Goal: Task Accomplishment & Management: Manage account settings

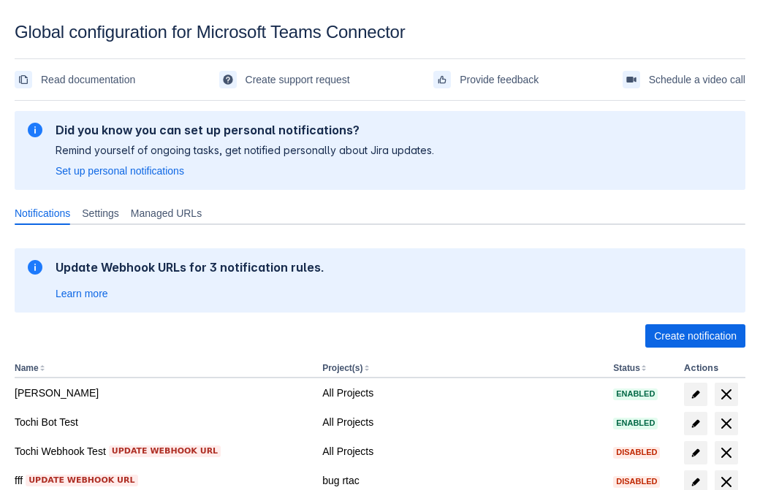
click at [695, 336] on span "Create notification" at bounding box center [695, 335] width 83 height 23
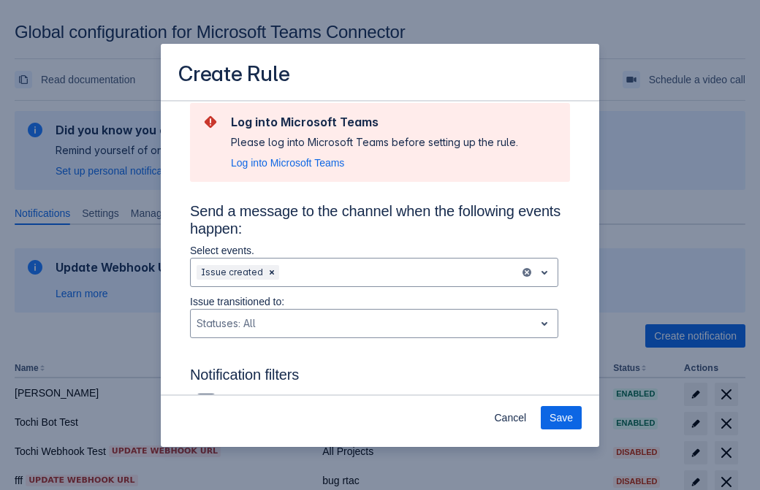
type input "RuleName-685391New Rule (43)"
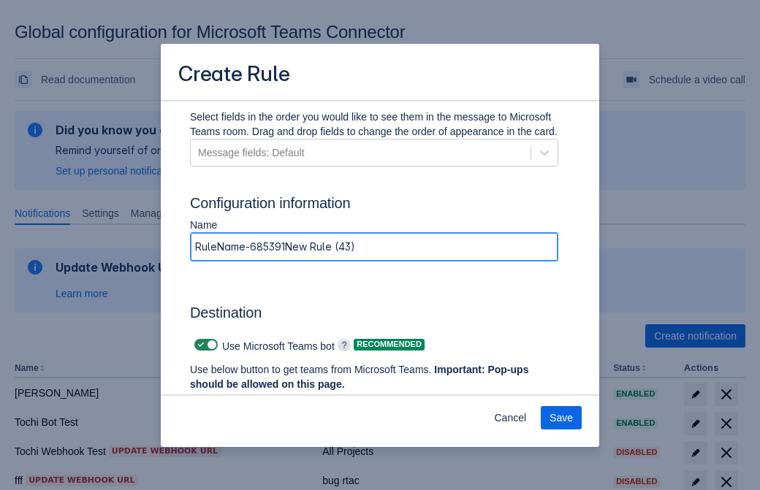
click at [271, 400] on span "Authenticate in Microsoft Teams" at bounding box center [271, 411] width 145 height 23
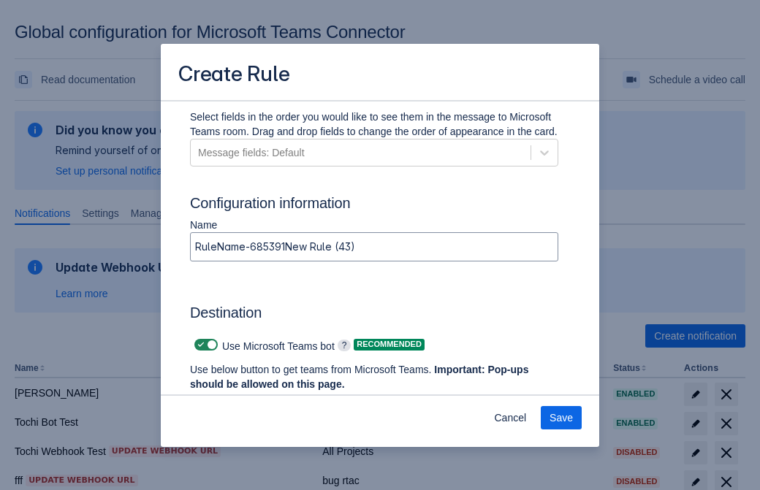
scroll to position [0, 0]
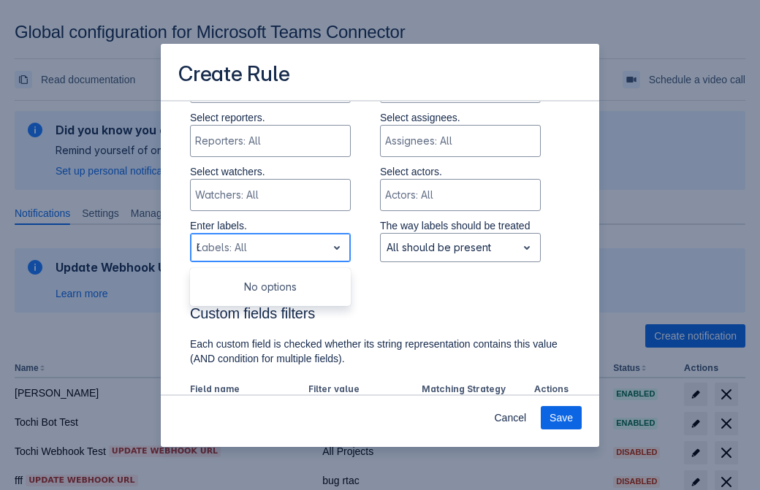
type input "685391_label"
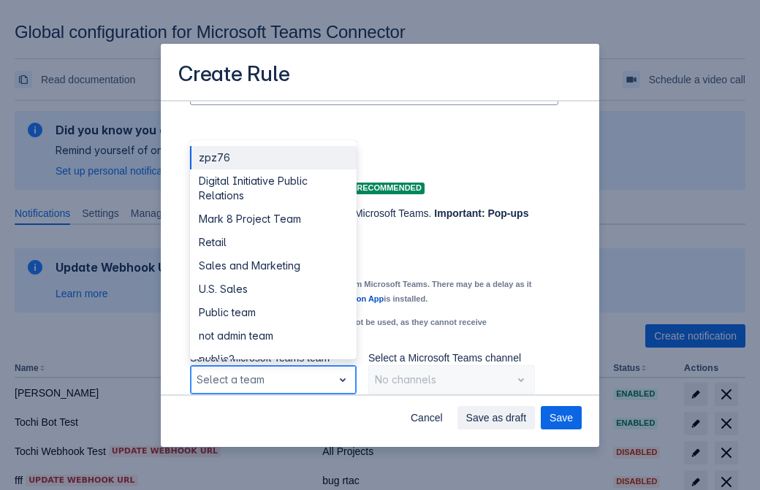
click at [272, 243] on div "Retail" at bounding box center [273, 242] width 167 height 23
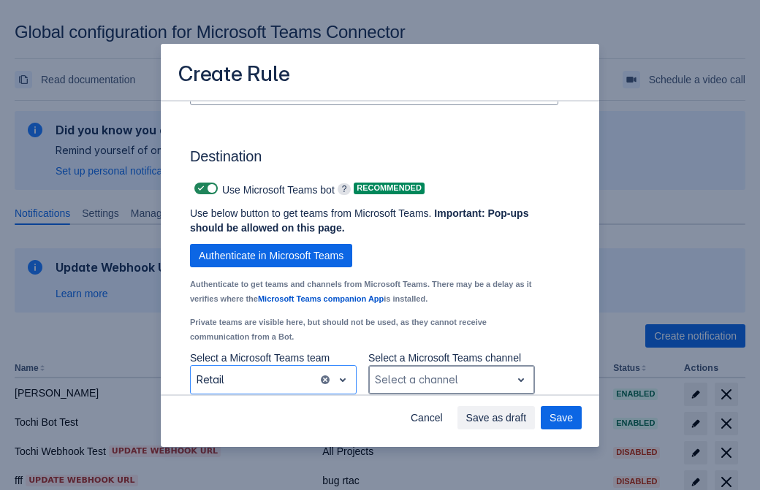
click at [451, 380] on div "Scrollable content" at bounding box center [440, 380] width 130 height 18
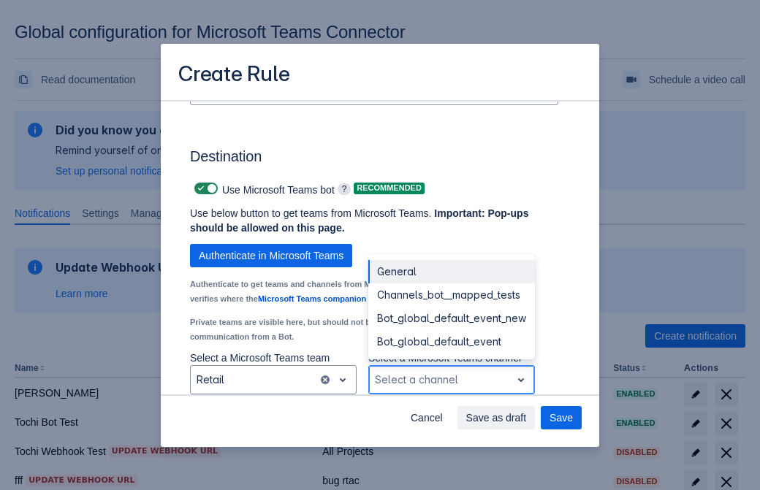
click at [451, 342] on div "Bot_global_default_event" at bounding box center [451, 341] width 167 height 23
click at [527, 418] on span "Save as draft" at bounding box center [496, 417] width 61 height 23
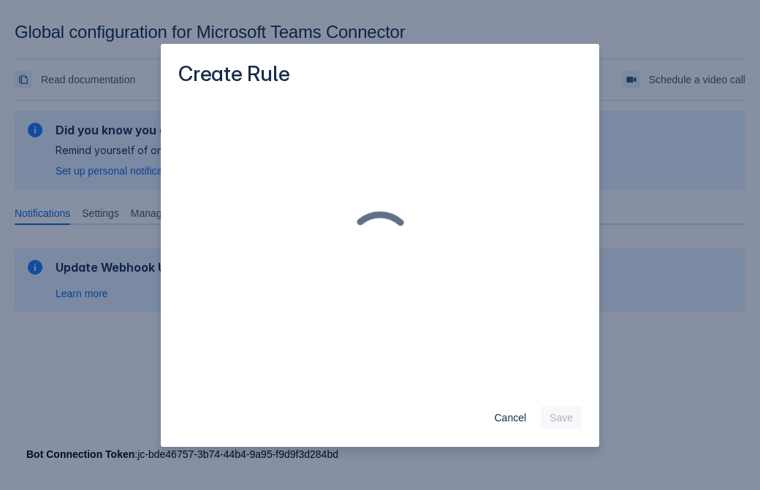
scroll to position [0, 0]
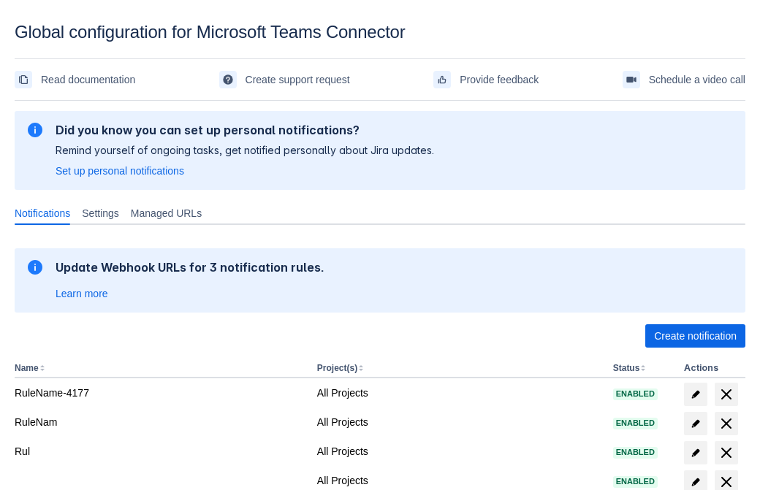
scroll to position [302, 0]
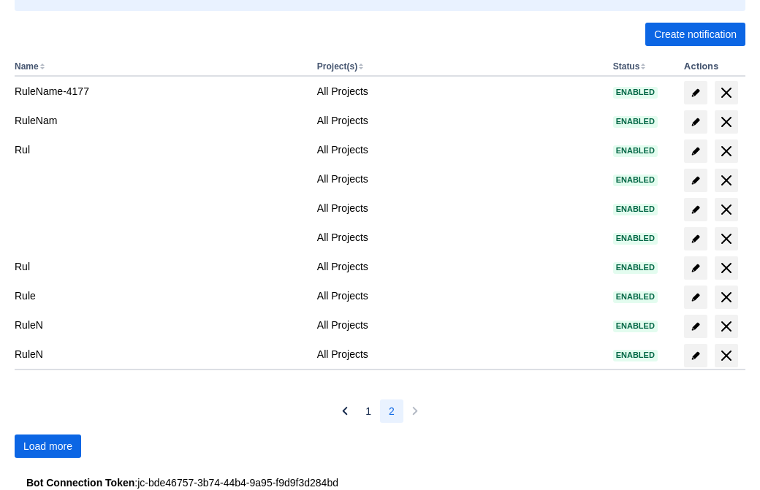
click at [47, 446] on span "Load more" at bounding box center [47, 446] width 49 height 23
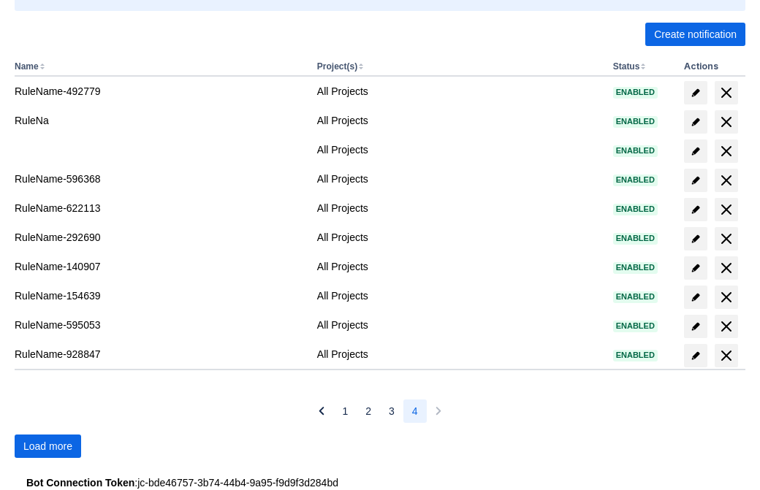
click at [47, 446] on span "Load more" at bounding box center [47, 446] width 49 height 23
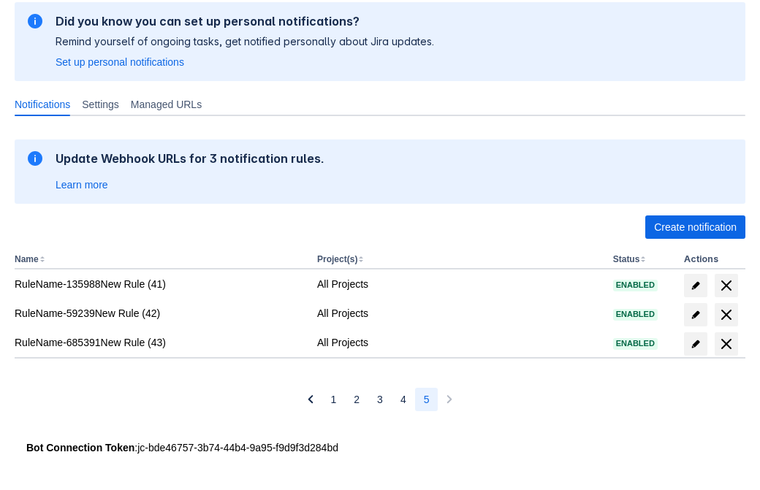
scroll to position [109, 0]
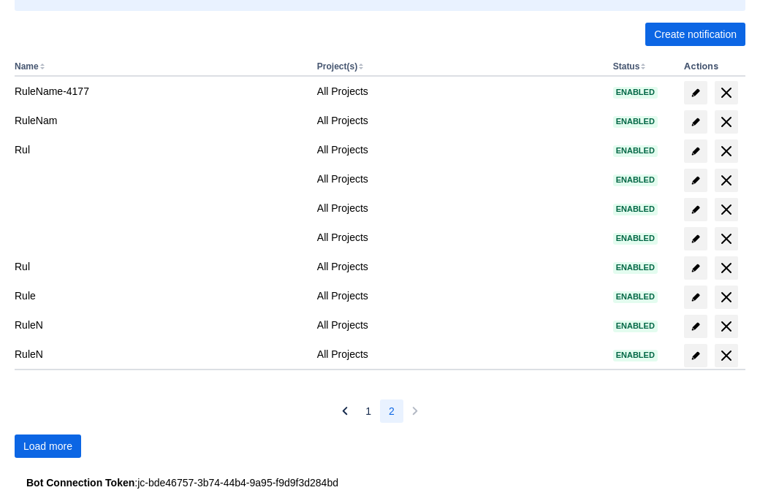
click at [47, 446] on span "Load more" at bounding box center [47, 446] width 49 height 23
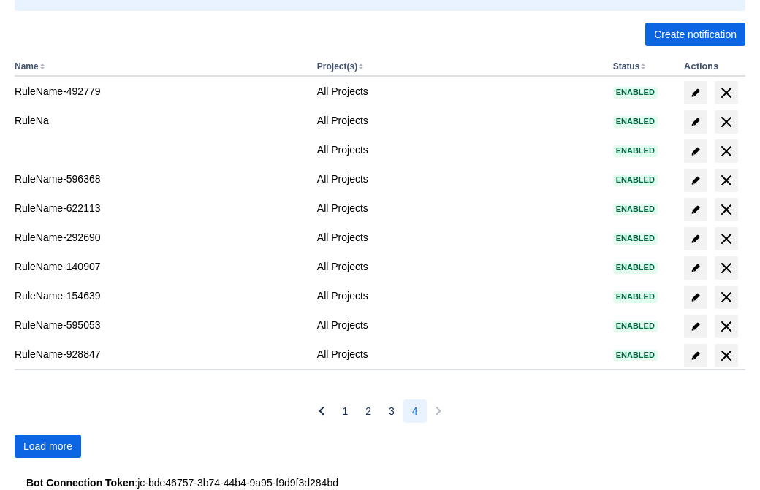
click at [47, 446] on span "Load more" at bounding box center [47, 446] width 49 height 23
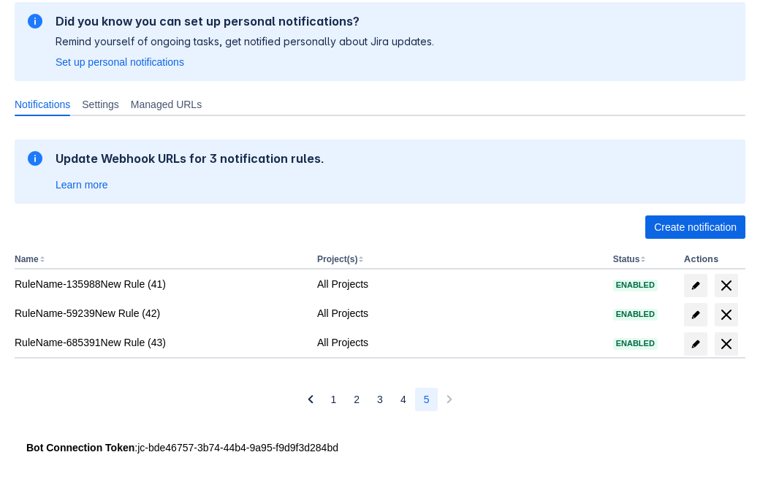
scroll to position [109, 0]
click at [725, 344] on span "delete" at bounding box center [726, 344] width 18 height 18
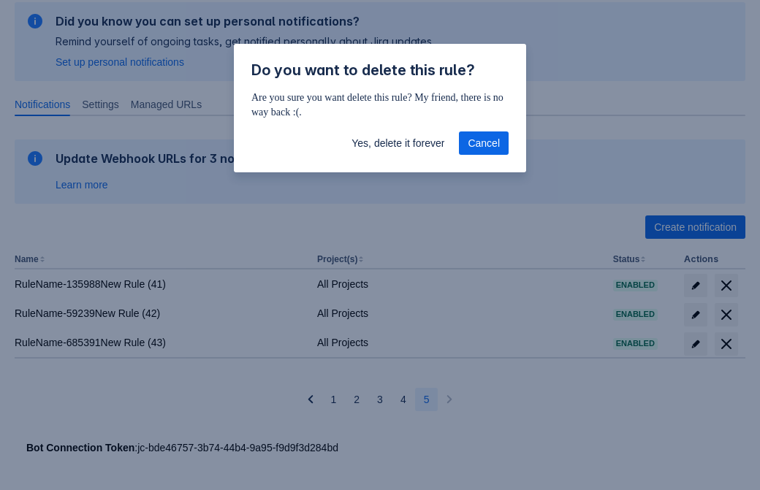
click at [397, 143] on span "Yes, delete it forever" at bounding box center [397, 142] width 93 height 23
